Goal: Communication & Community: Answer question/provide support

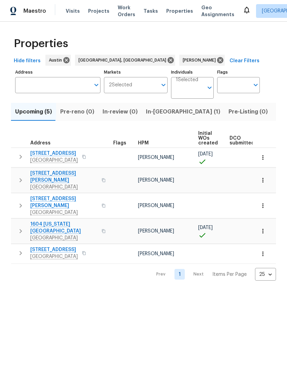
click at [66, 160] on span "Georgetown, TX 78628" at bounding box center [53, 160] width 47 height 7
click at [160, 114] on span "In-reno (1)" at bounding box center [183, 112] width 74 height 10
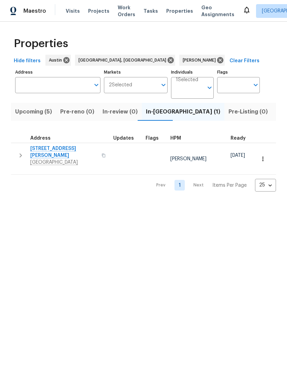
click at [68, 150] on span "3603 Roosevelt Cv" at bounding box center [63, 152] width 67 height 14
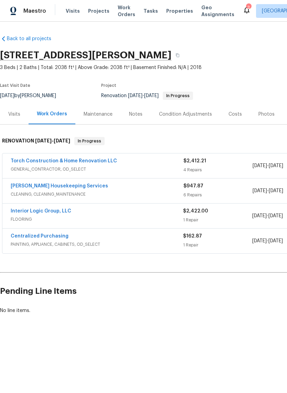
click at [62, 212] on link "Interior Logic Group, LLC" at bounding box center [41, 211] width 60 height 5
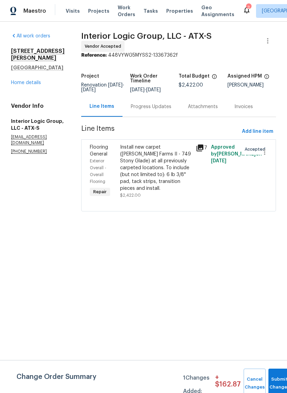
click at [169, 110] on div "Progress Updates" at bounding box center [151, 106] width 41 height 7
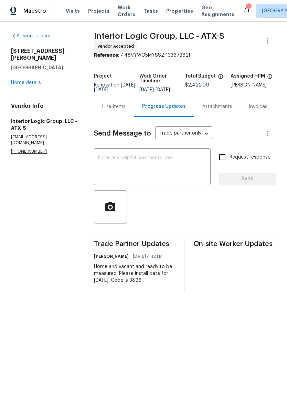
click at [175, 177] on textarea at bounding box center [152, 168] width 108 height 24
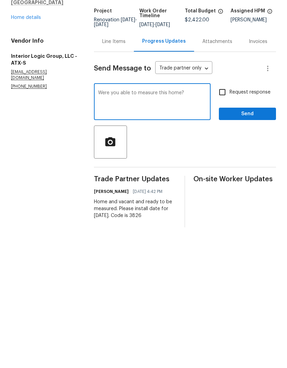
type textarea "Were you able to measure this home?"
click at [258, 175] on span "Send" at bounding box center [247, 179] width 46 height 9
